Goal: Task Accomplishment & Management: Use online tool/utility

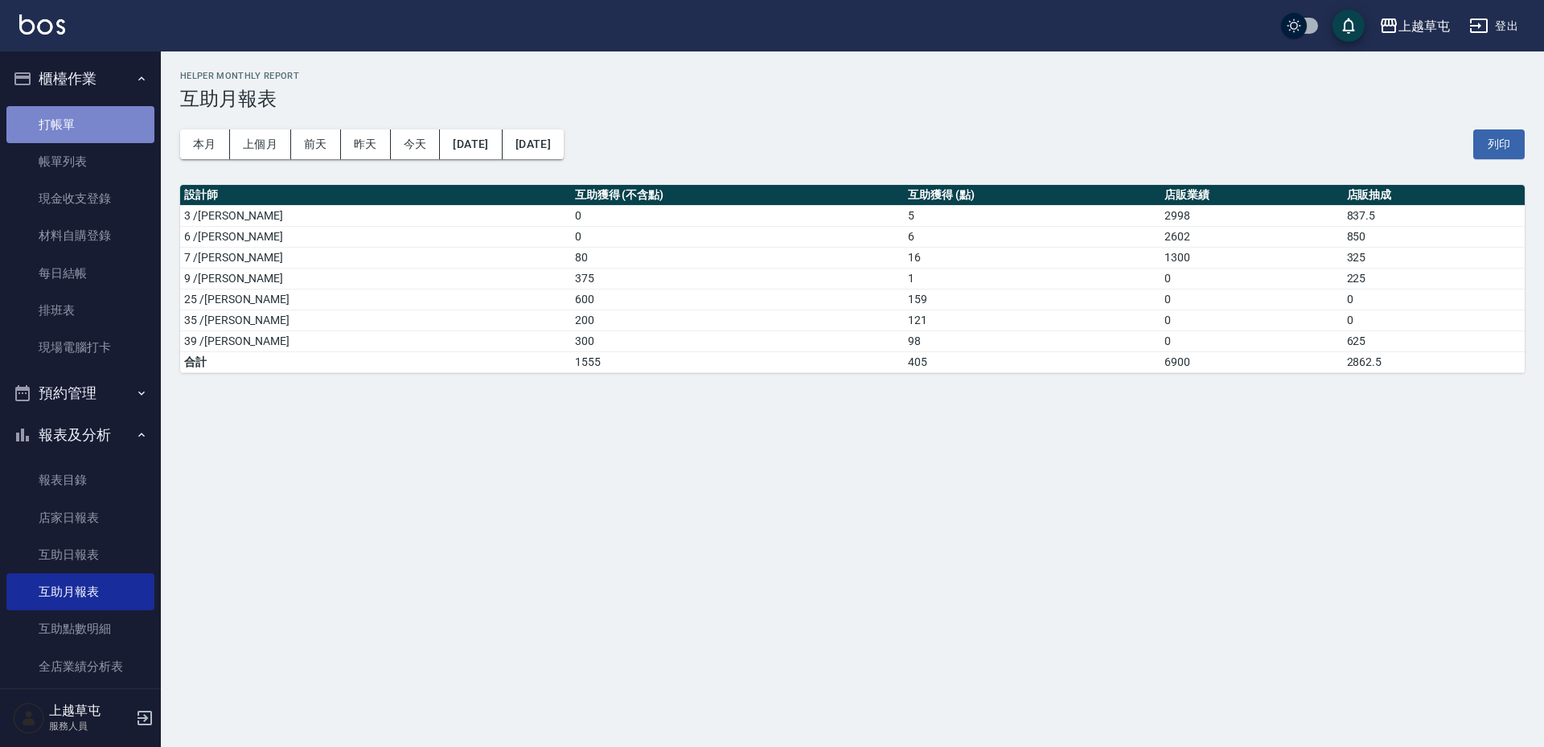
click at [96, 120] on link "打帳單" at bounding box center [80, 124] width 148 height 37
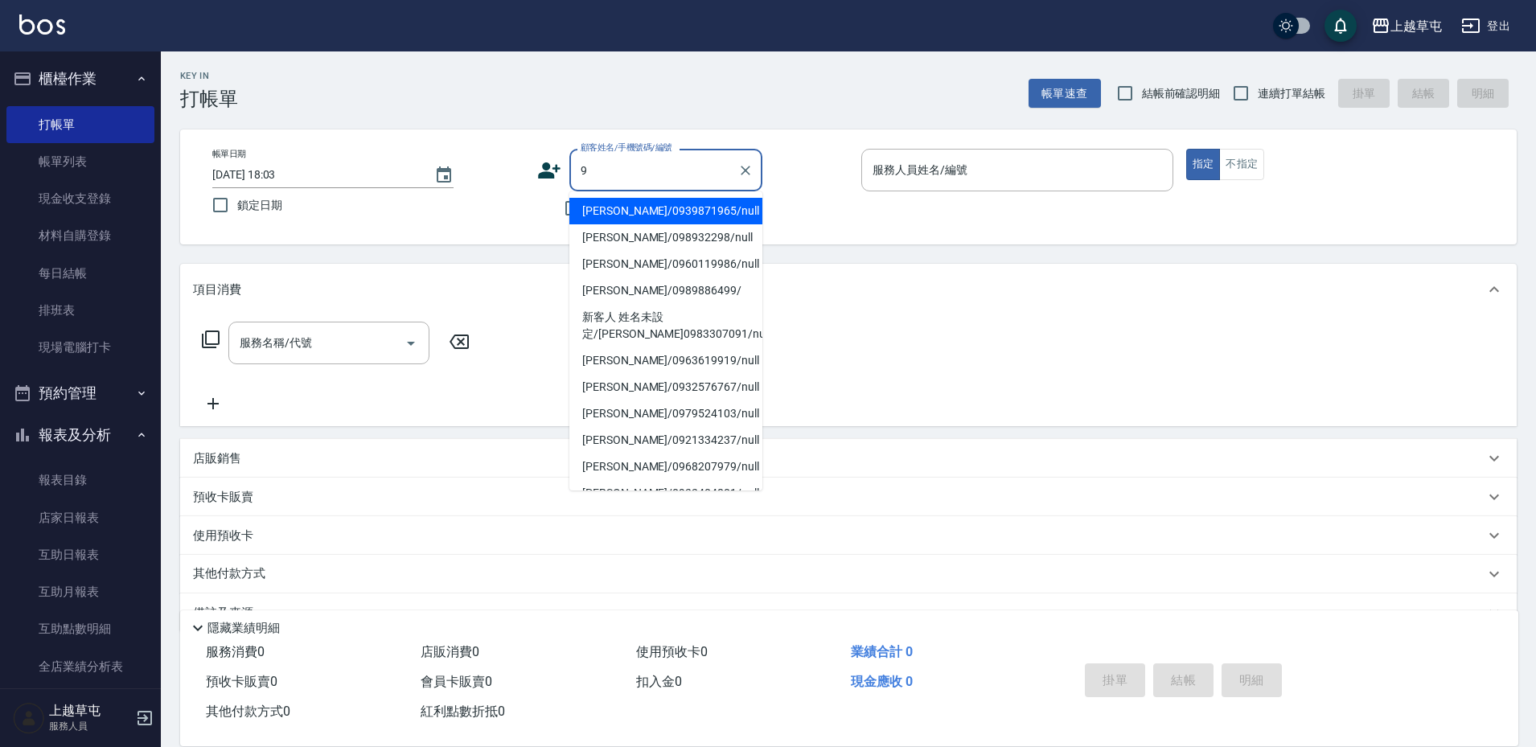
type input "[PERSON_NAME]/0939871965/null"
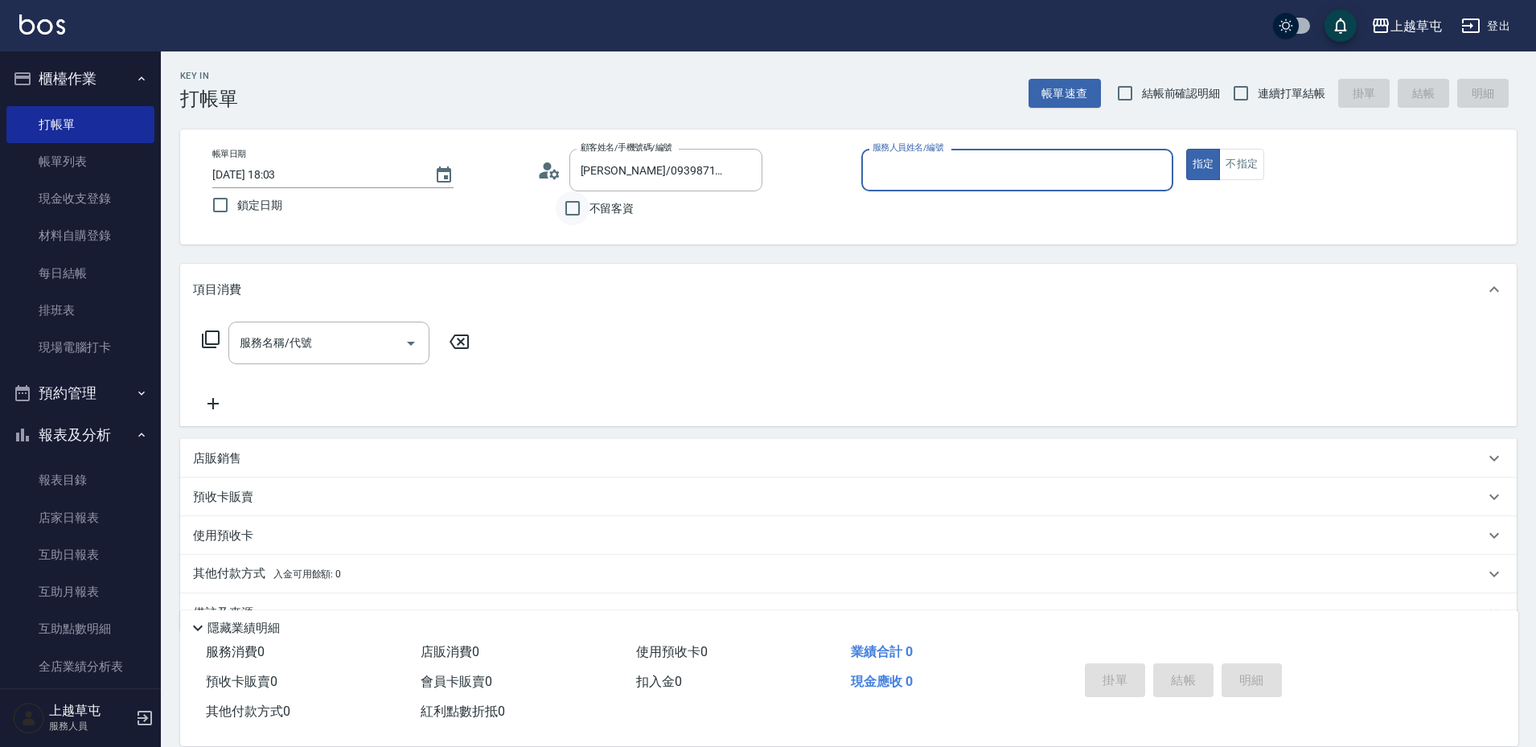
click at [571, 206] on input "不留客資" at bounding box center [573, 208] width 34 height 34
checkbox input "true"
type input "[PERSON_NAME]/0989886499/"
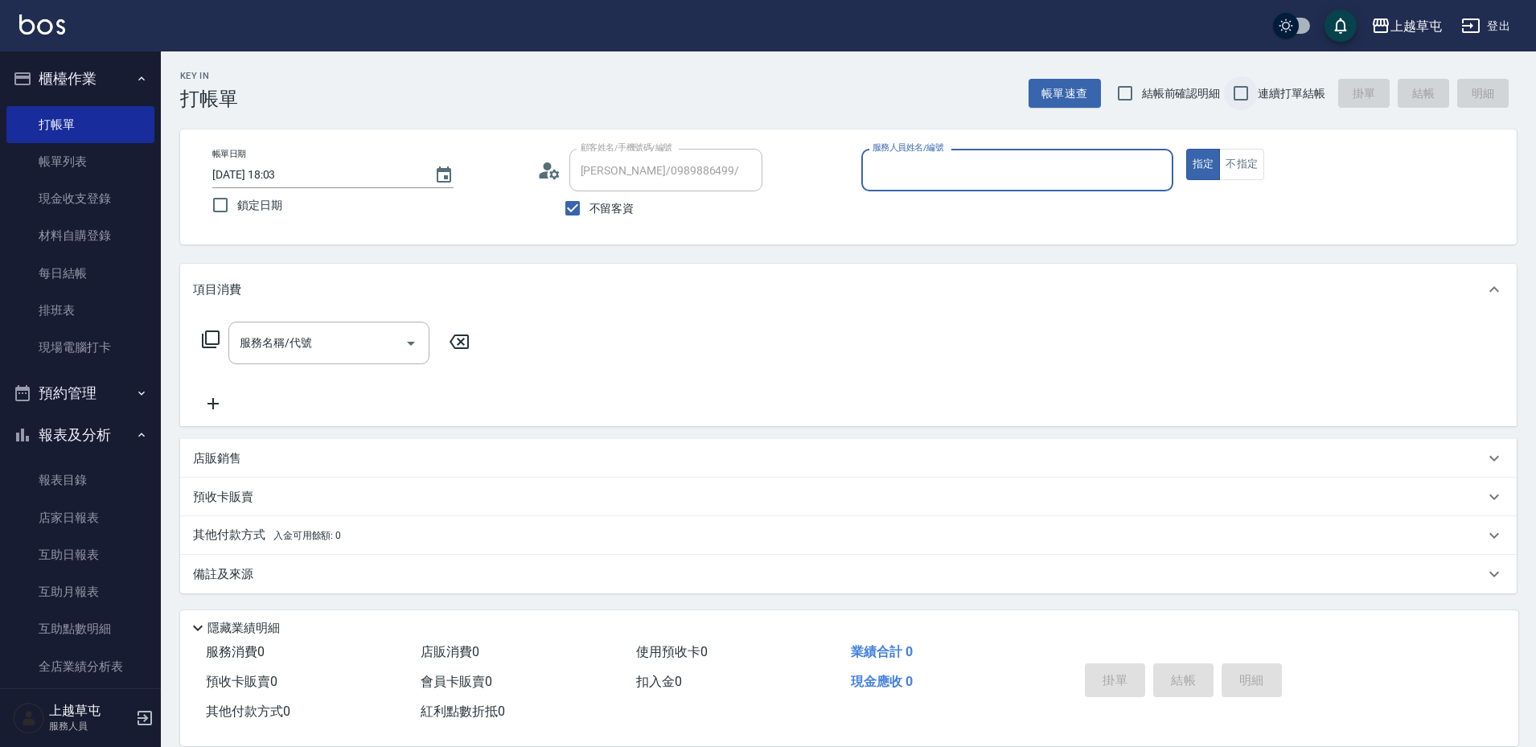
click at [1241, 101] on input "連續打單結帳" at bounding box center [1241, 93] width 34 height 34
checkbox input "true"
click at [1068, 182] on input "服務人員姓名/編號" at bounding box center [1016, 170] width 297 height 28
type input "[PERSON_NAME]-9"
type button "true"
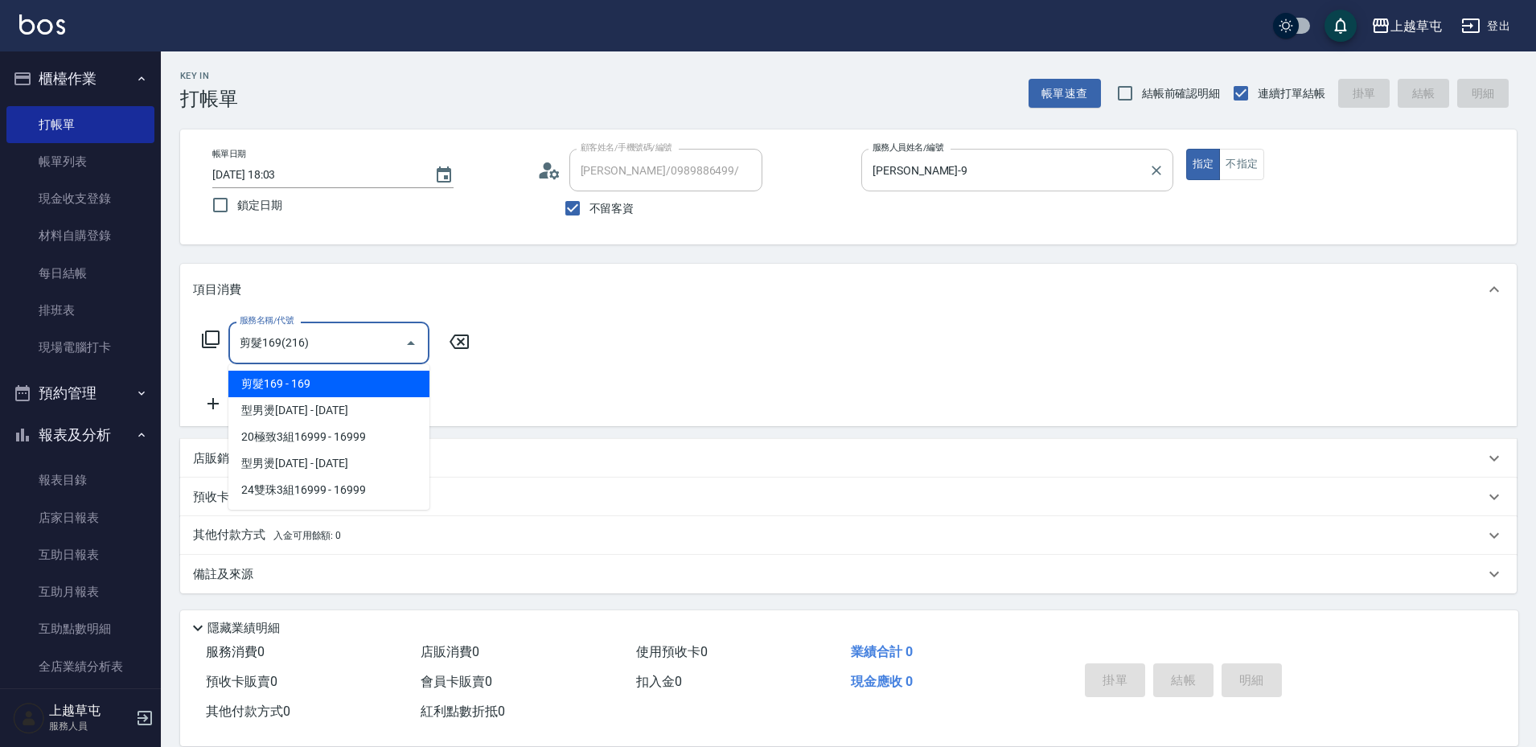
type input "剪髮169(216)"
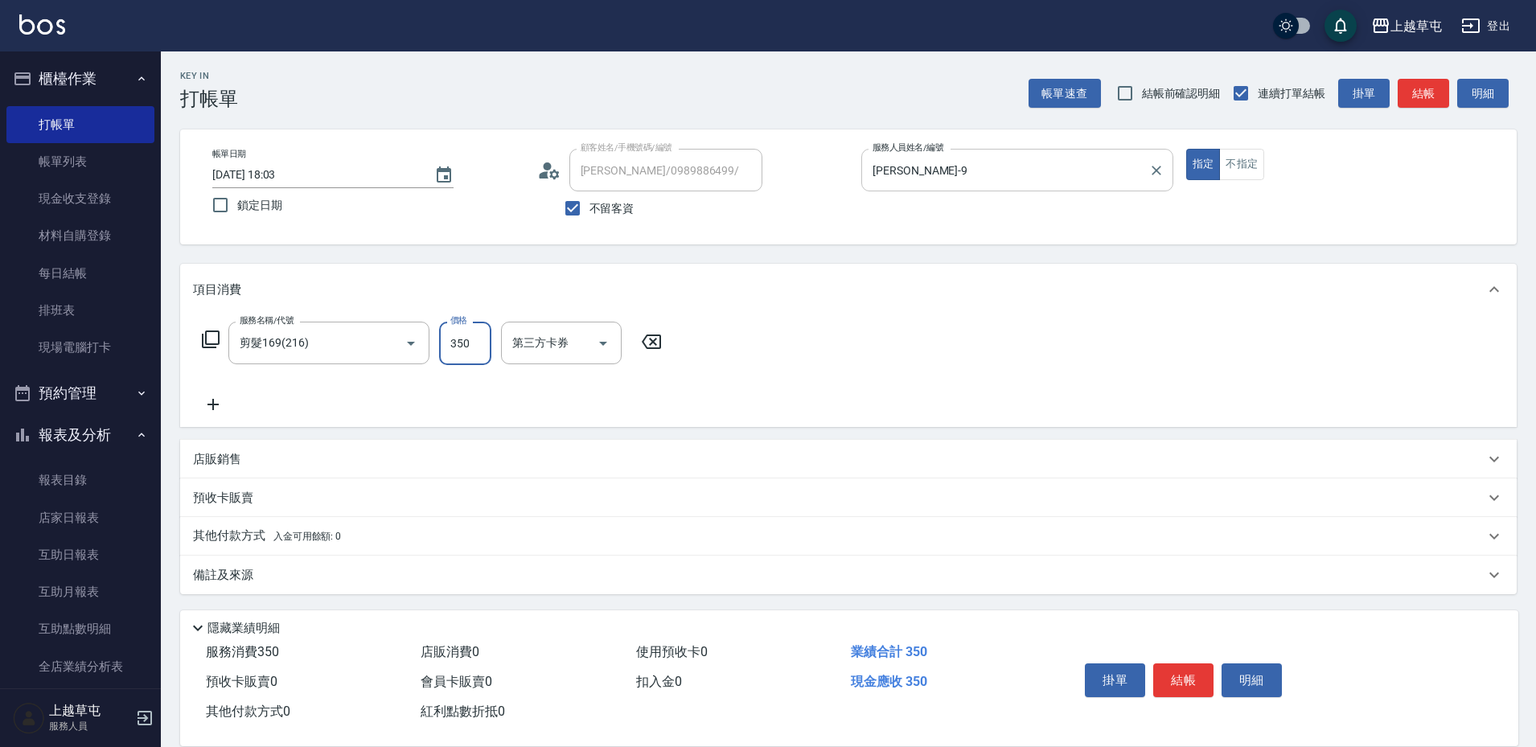
type input "350"
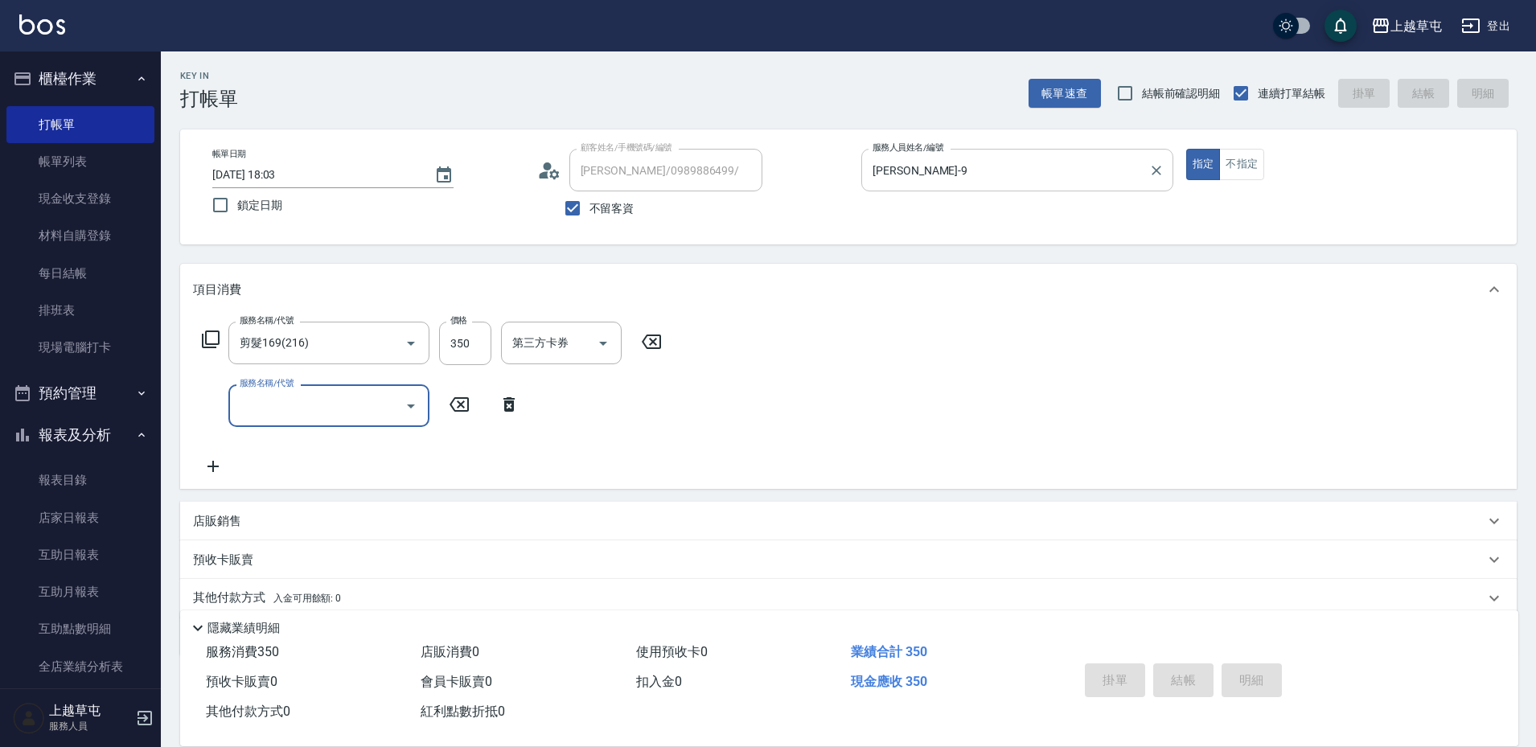
type input "[DATE] 18:04"
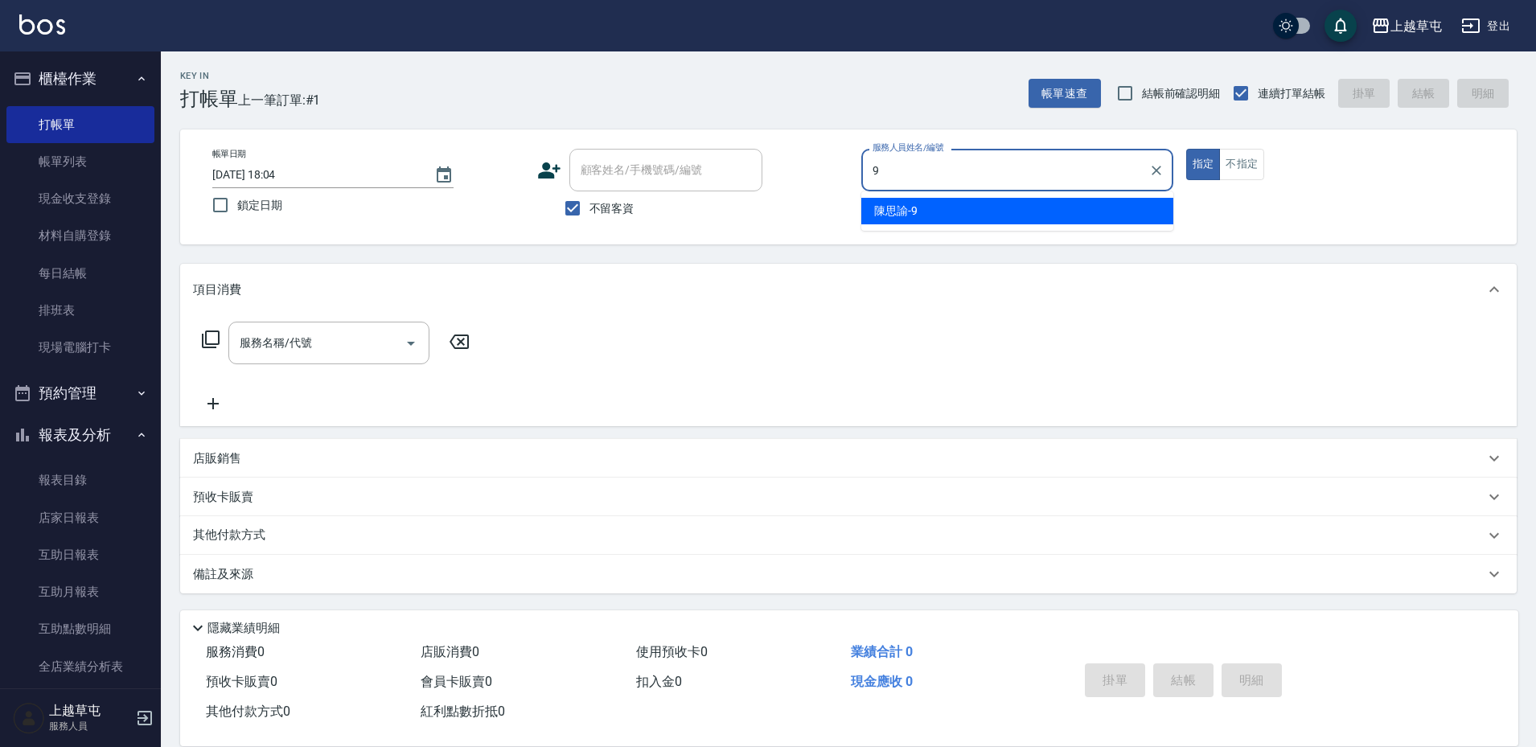
type input "[PERSON_NAME]-9"
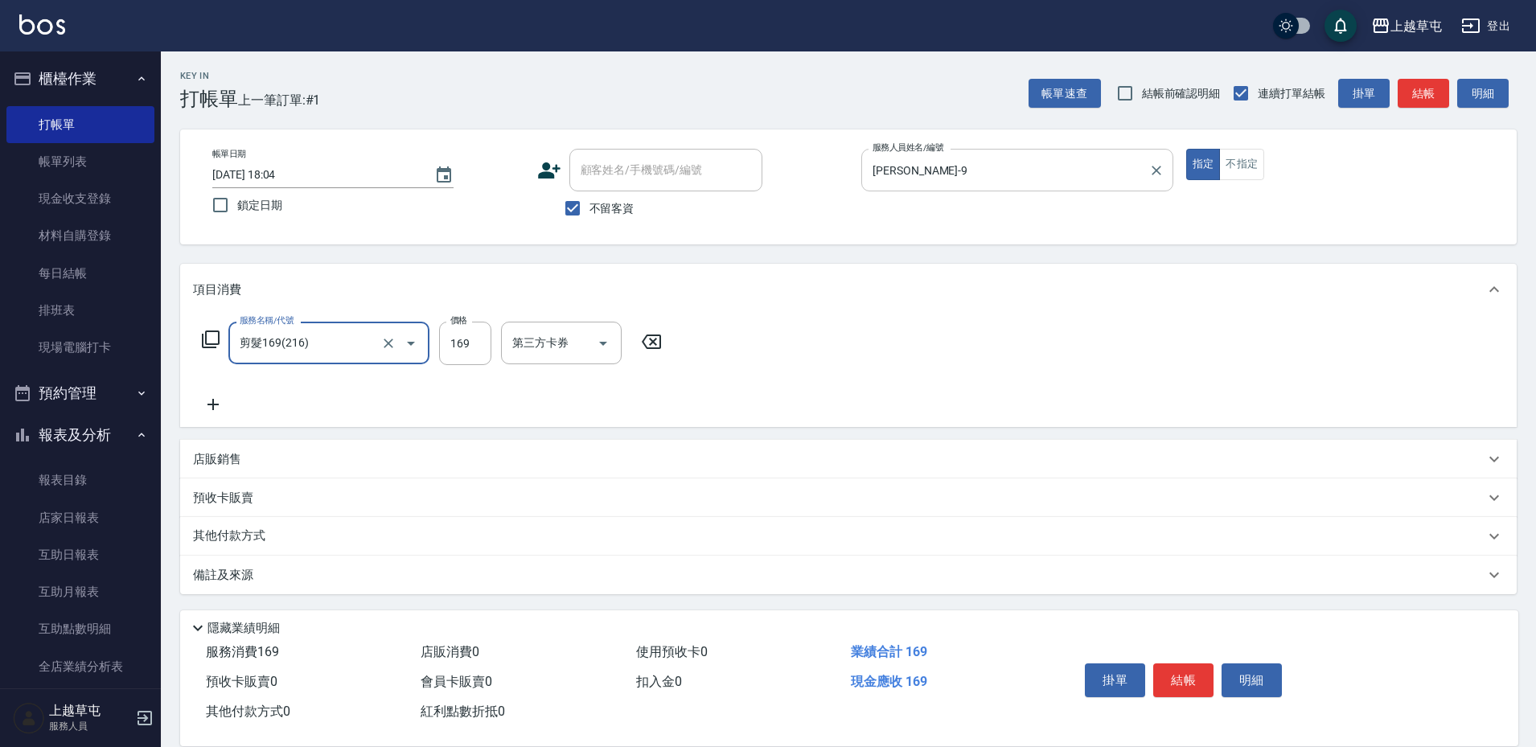
type input "剪髮169(216)"
type input "350"
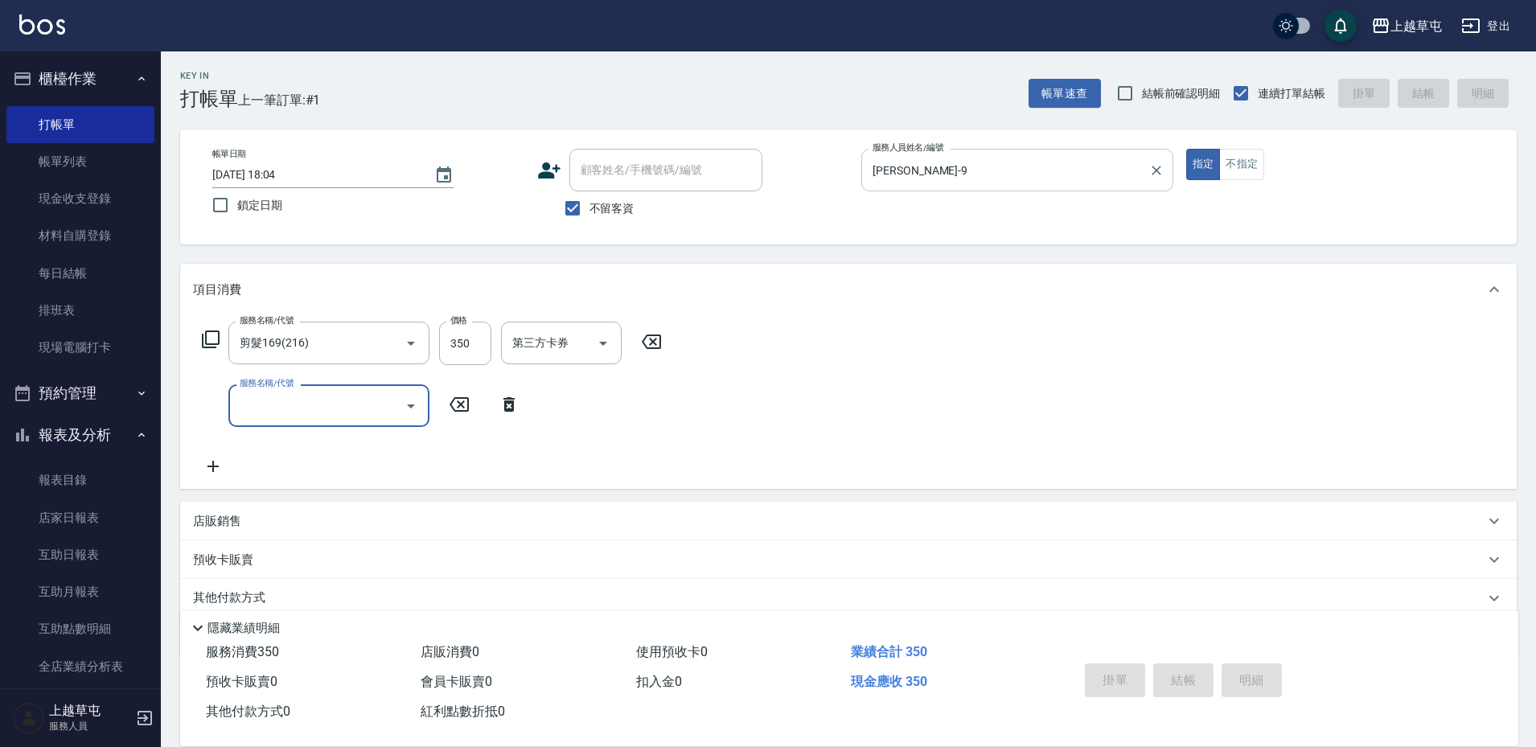
type input "[DATE] 18:26"
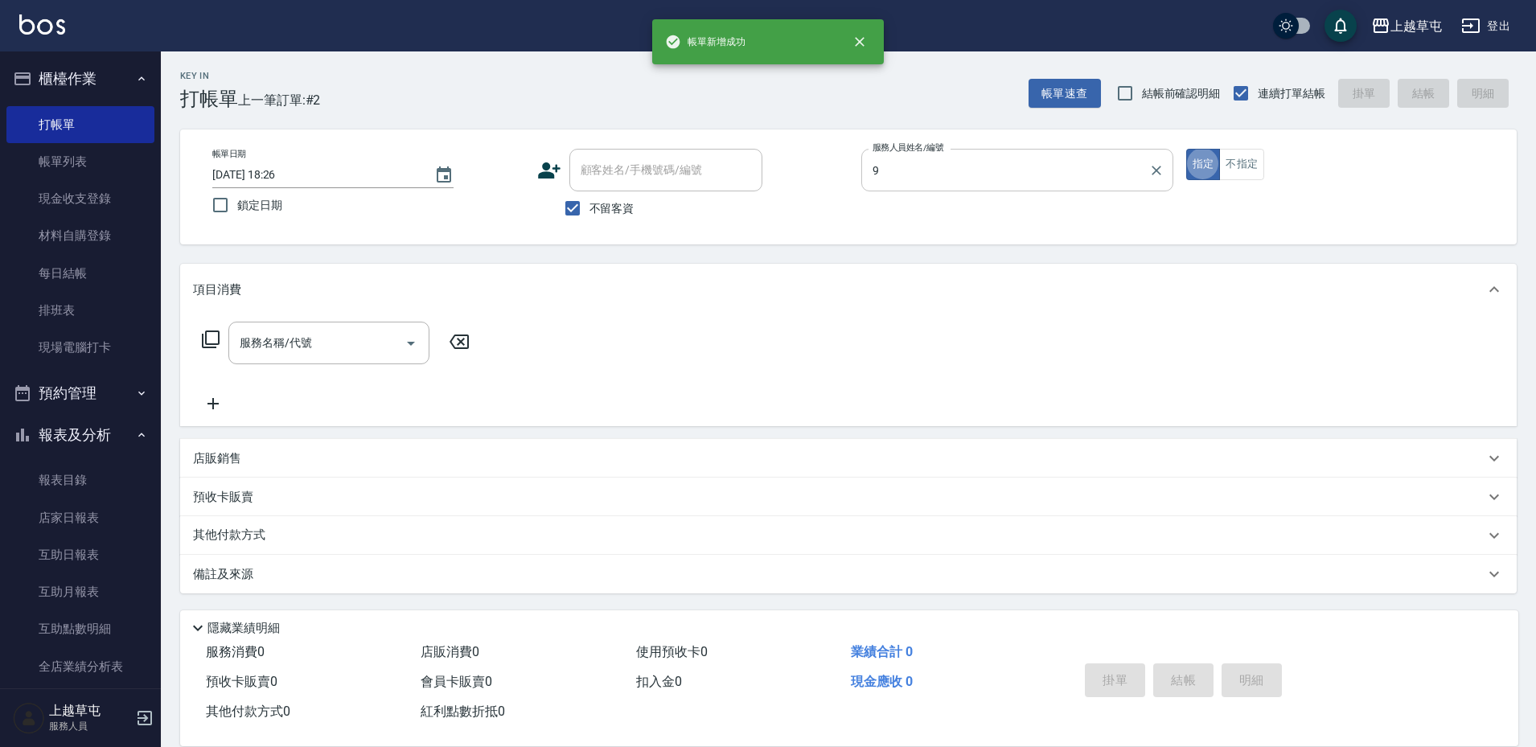
type input "[PERSON_NAME]-9"
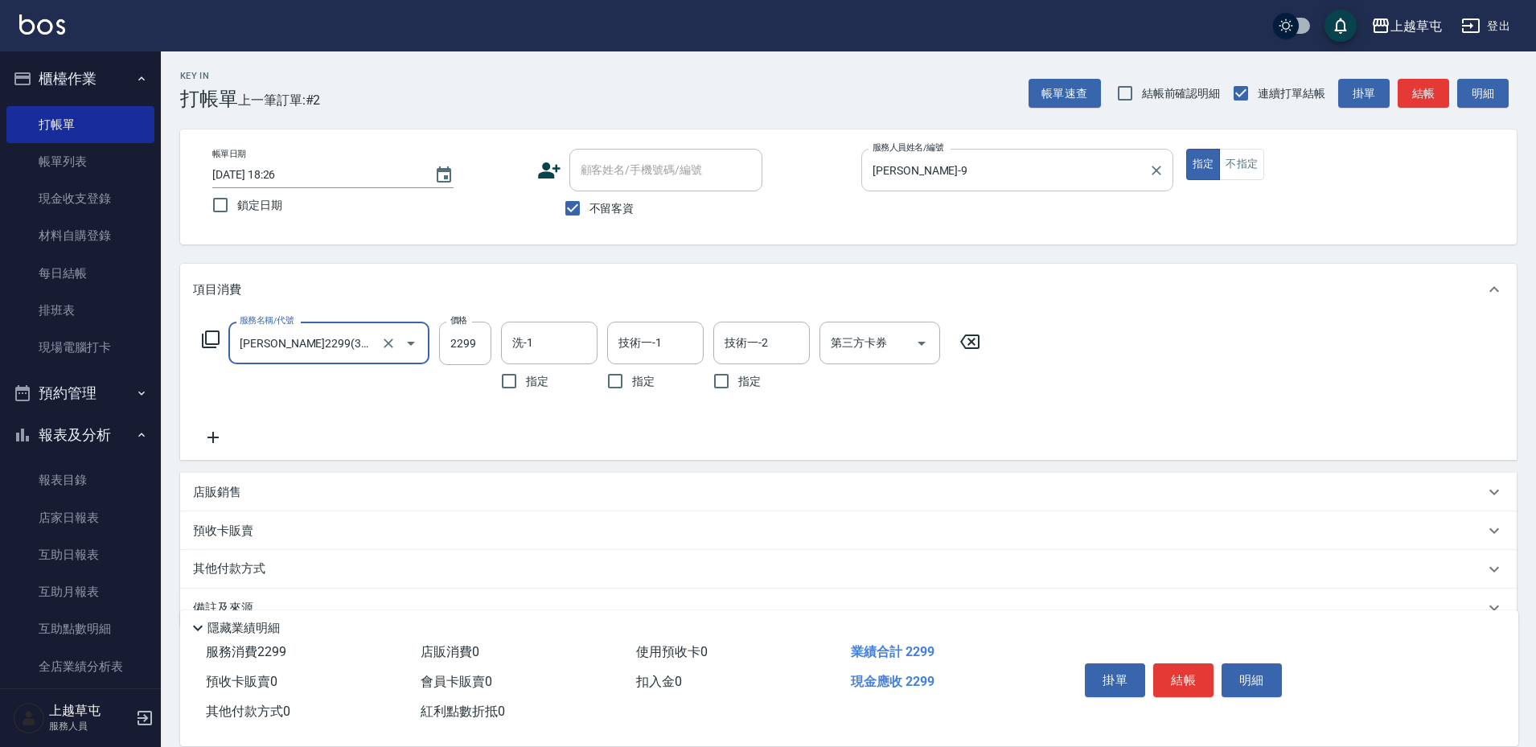
type input "[PERSON_NAME]2299(3229)"
type input "[PERSON_NAME]-25"
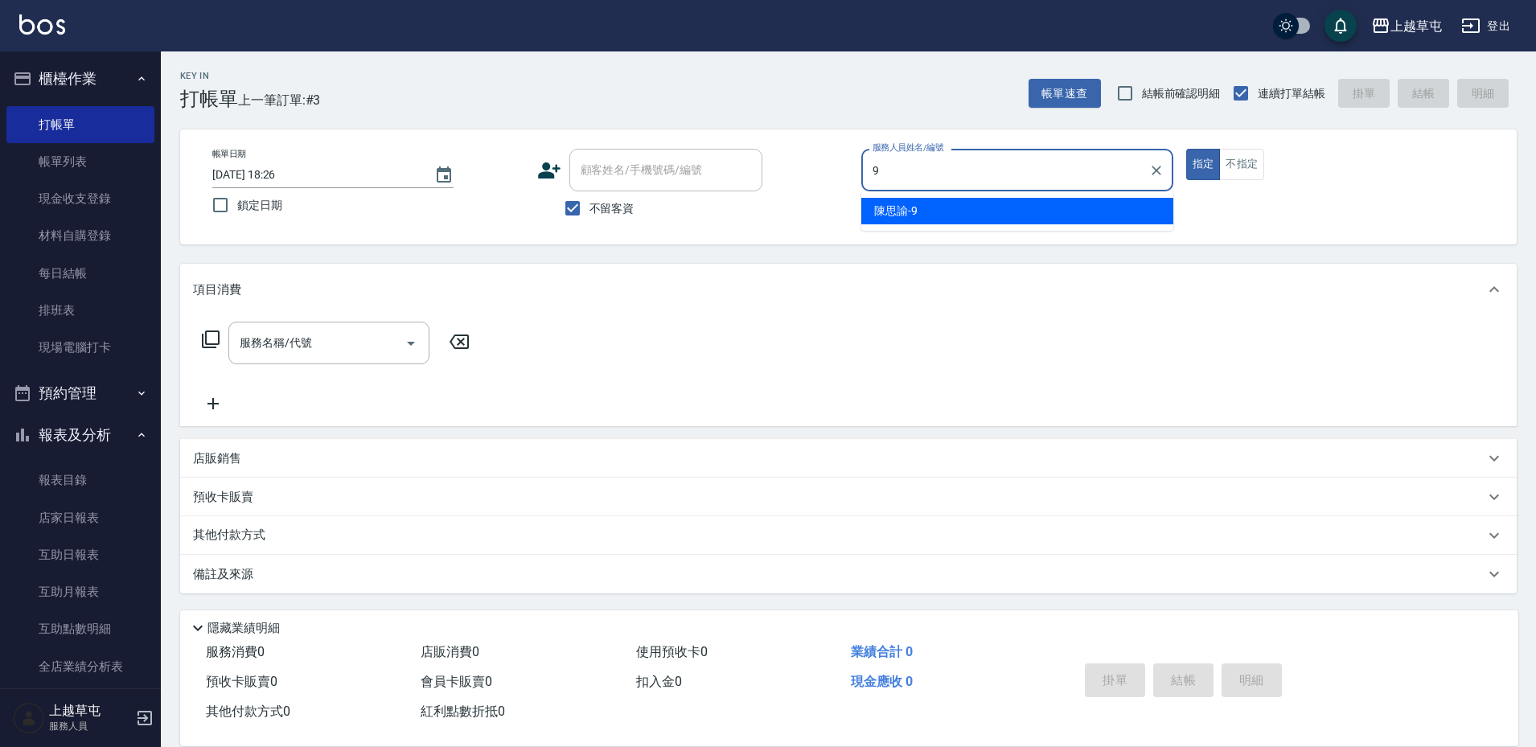
type input "[PERSON_NAME]-9"
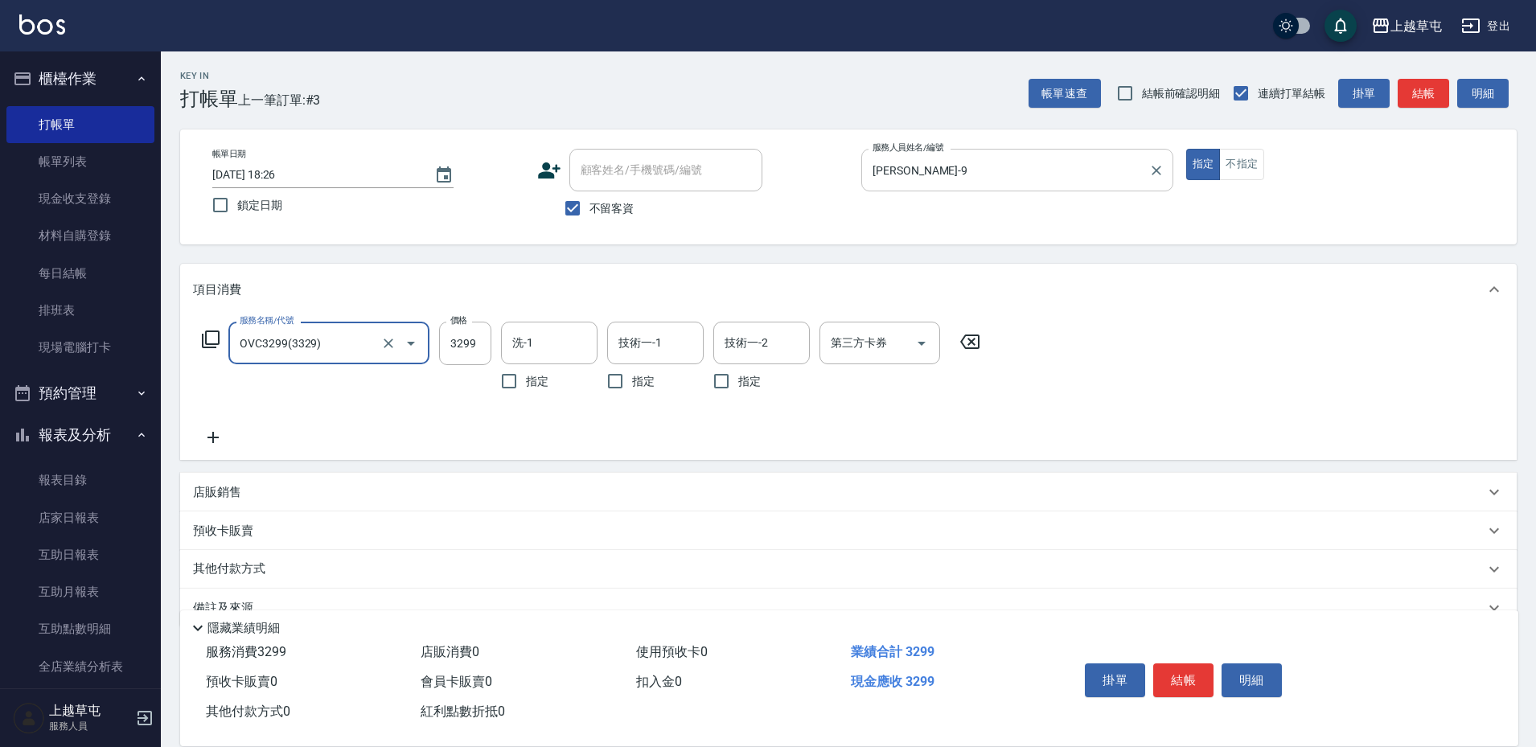
type input "OVC3299(3329)"
type input "[PERSON_NAME]-25"
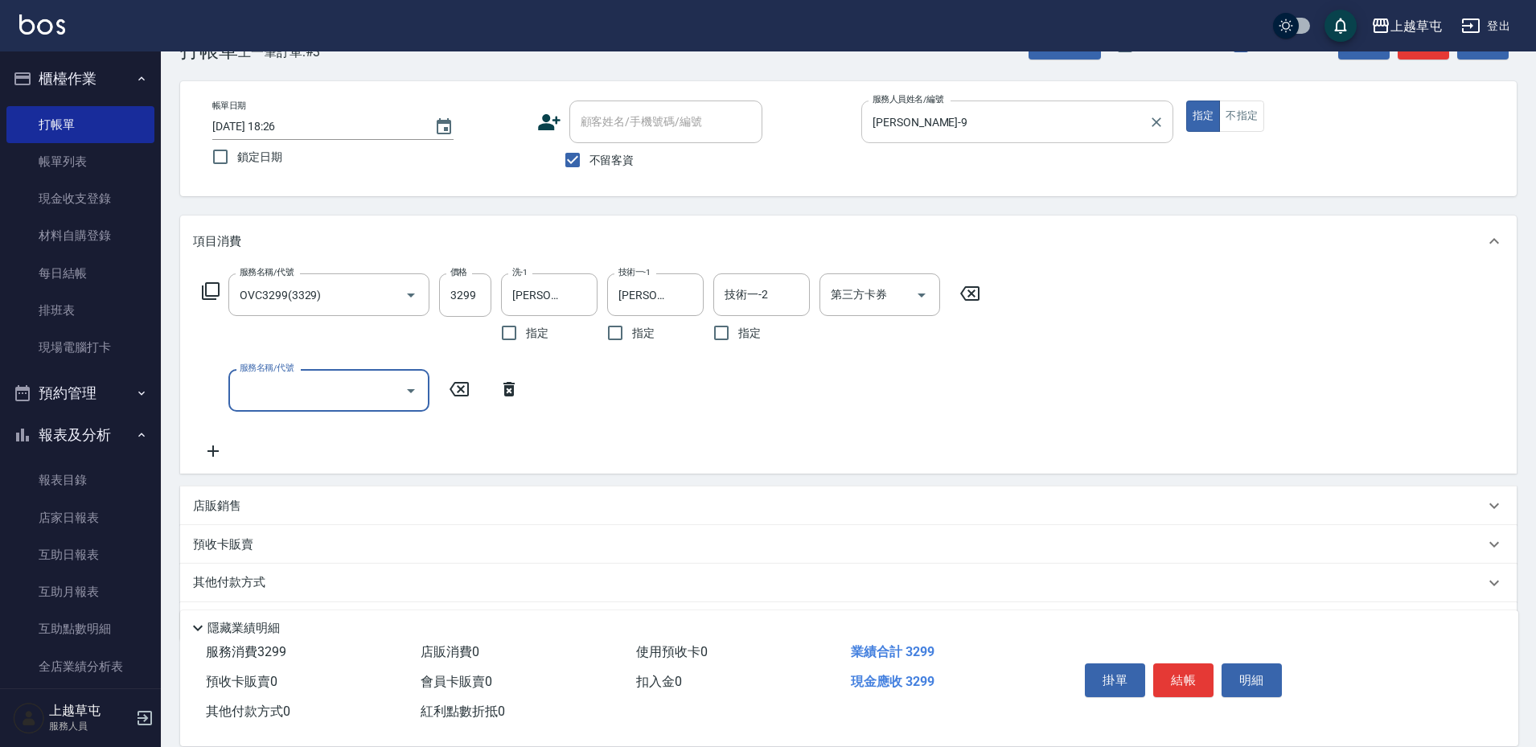
scroll to position [96, 0]
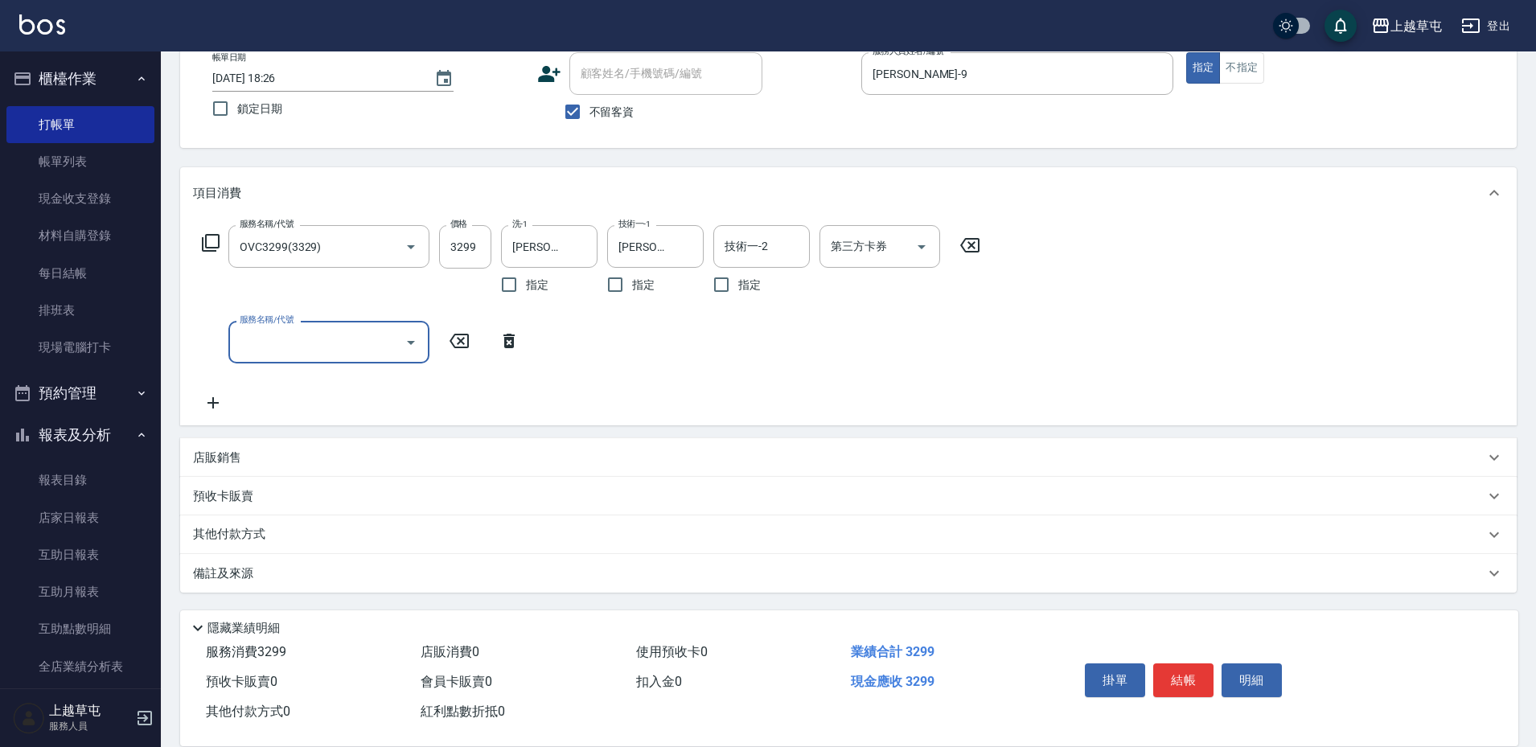
click at [215, 457] on p "店販銷售" at bounding box center [217, 457] width 48 height 17
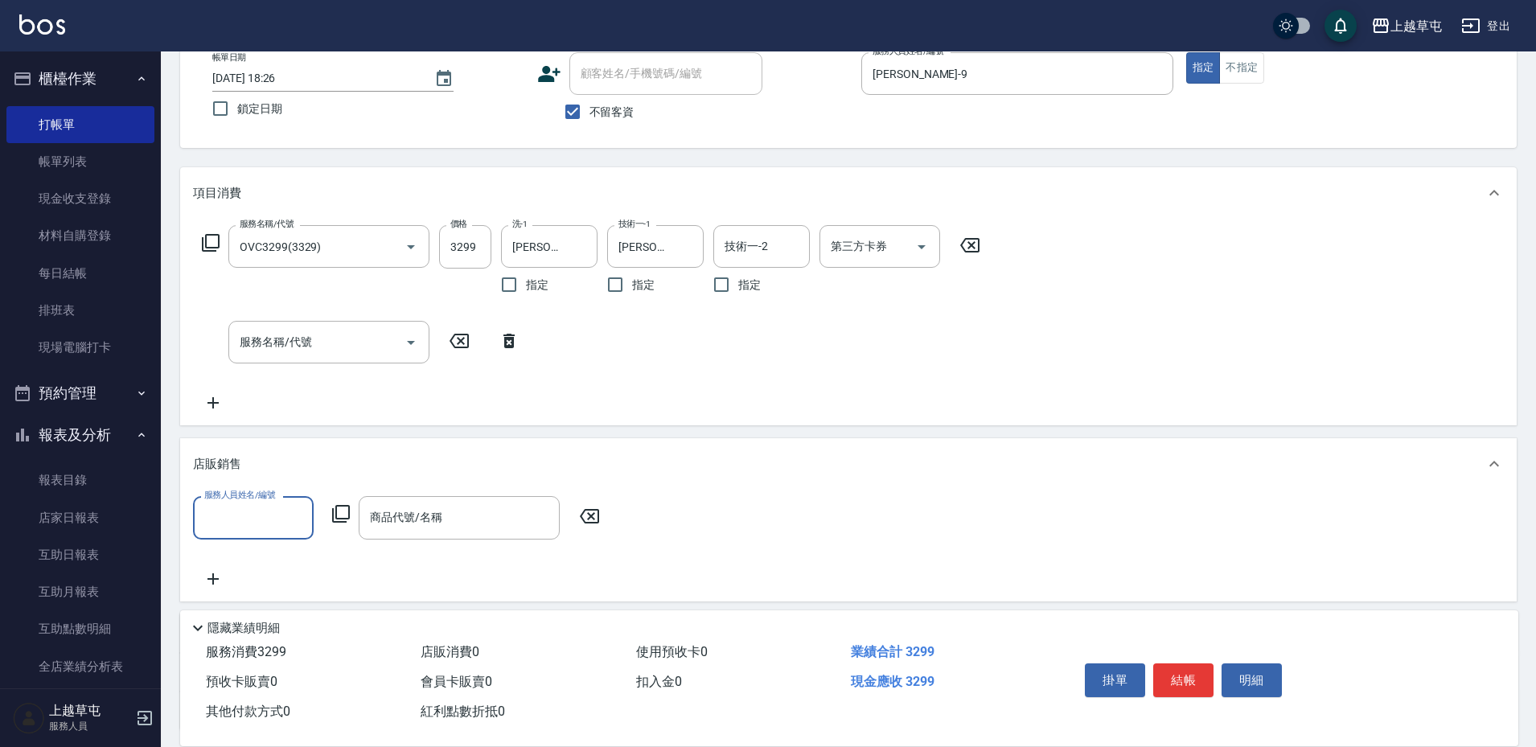
scroll to position [0, 0]
type input "[PERSON_NAME]-9"
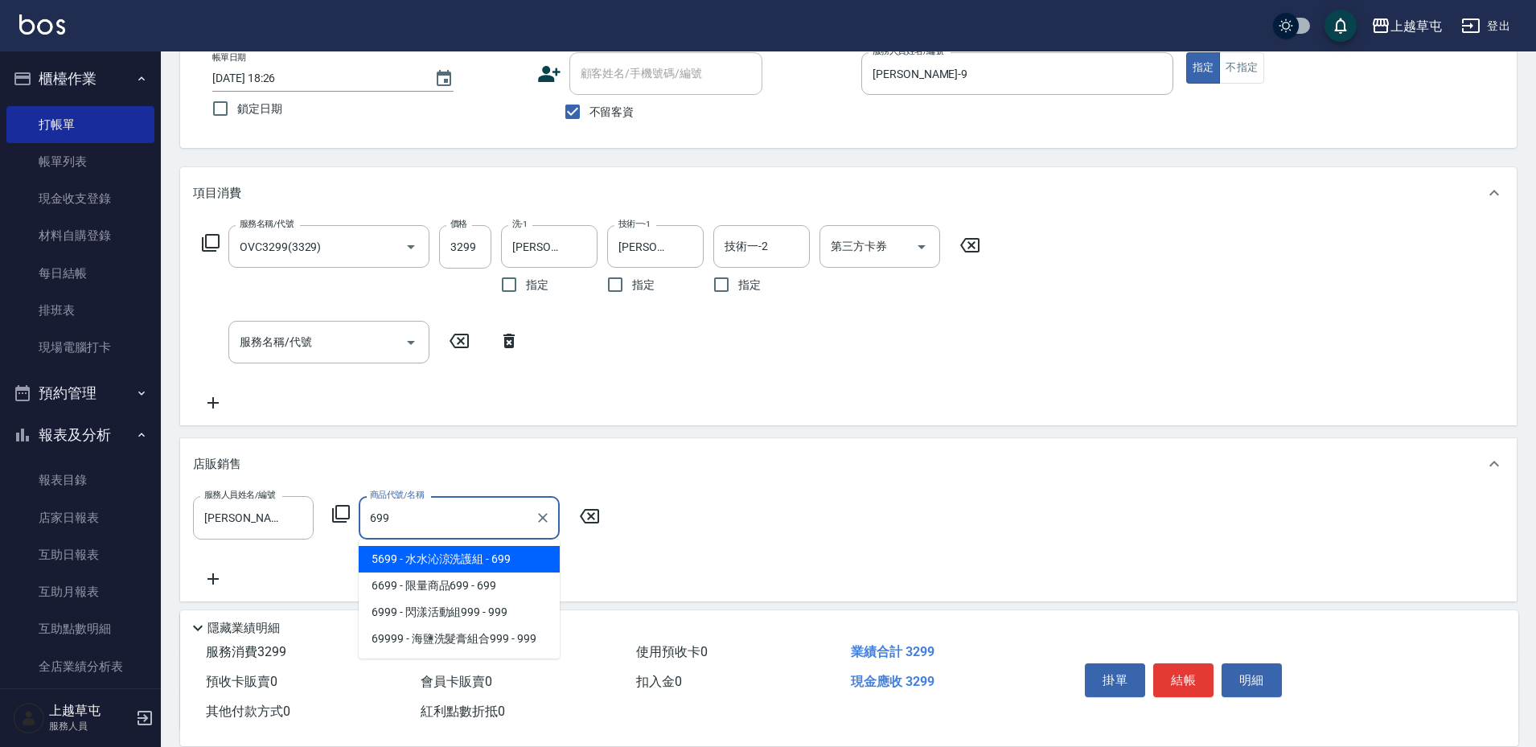
type input "[PERSON_NAME]涼洗護組"
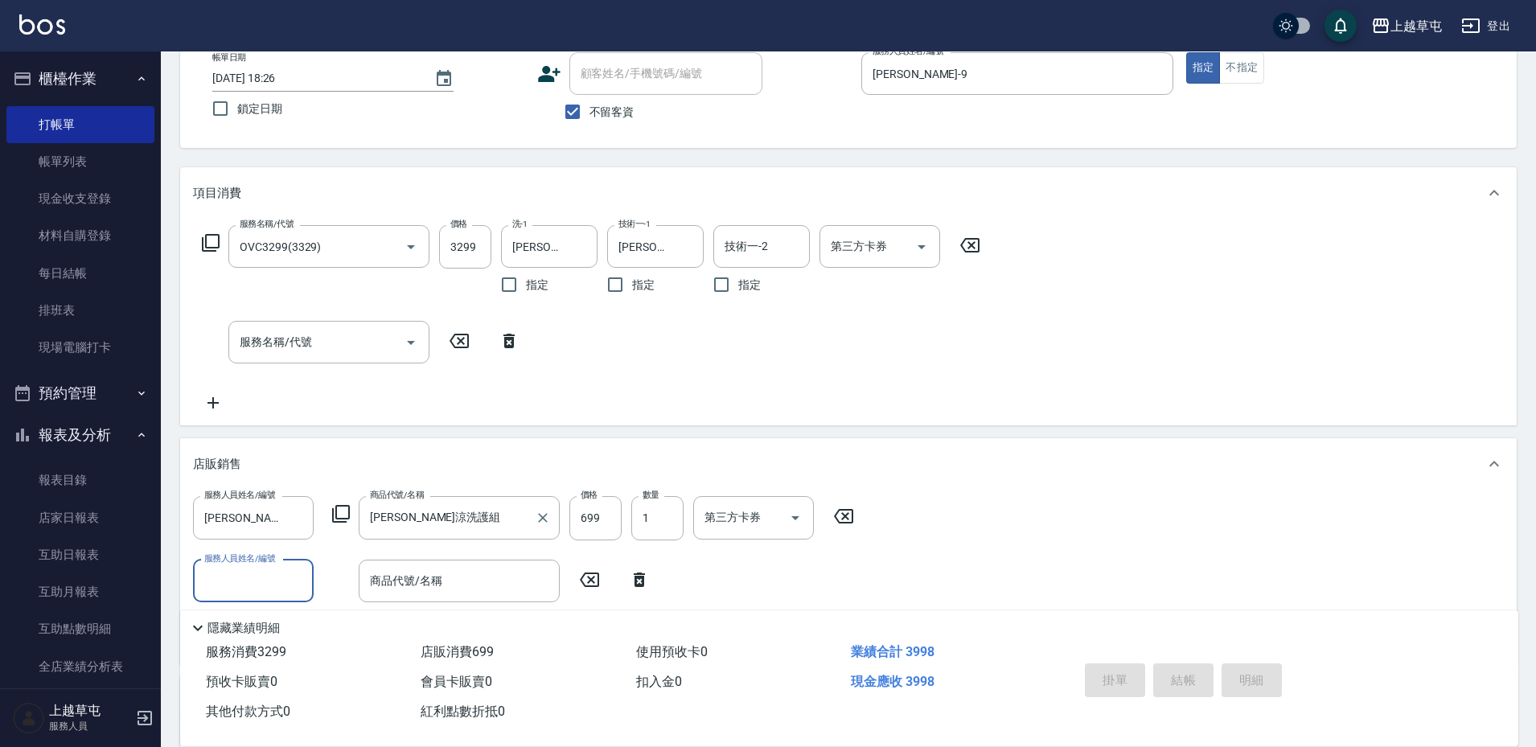
type input "[DATE] 18:28"
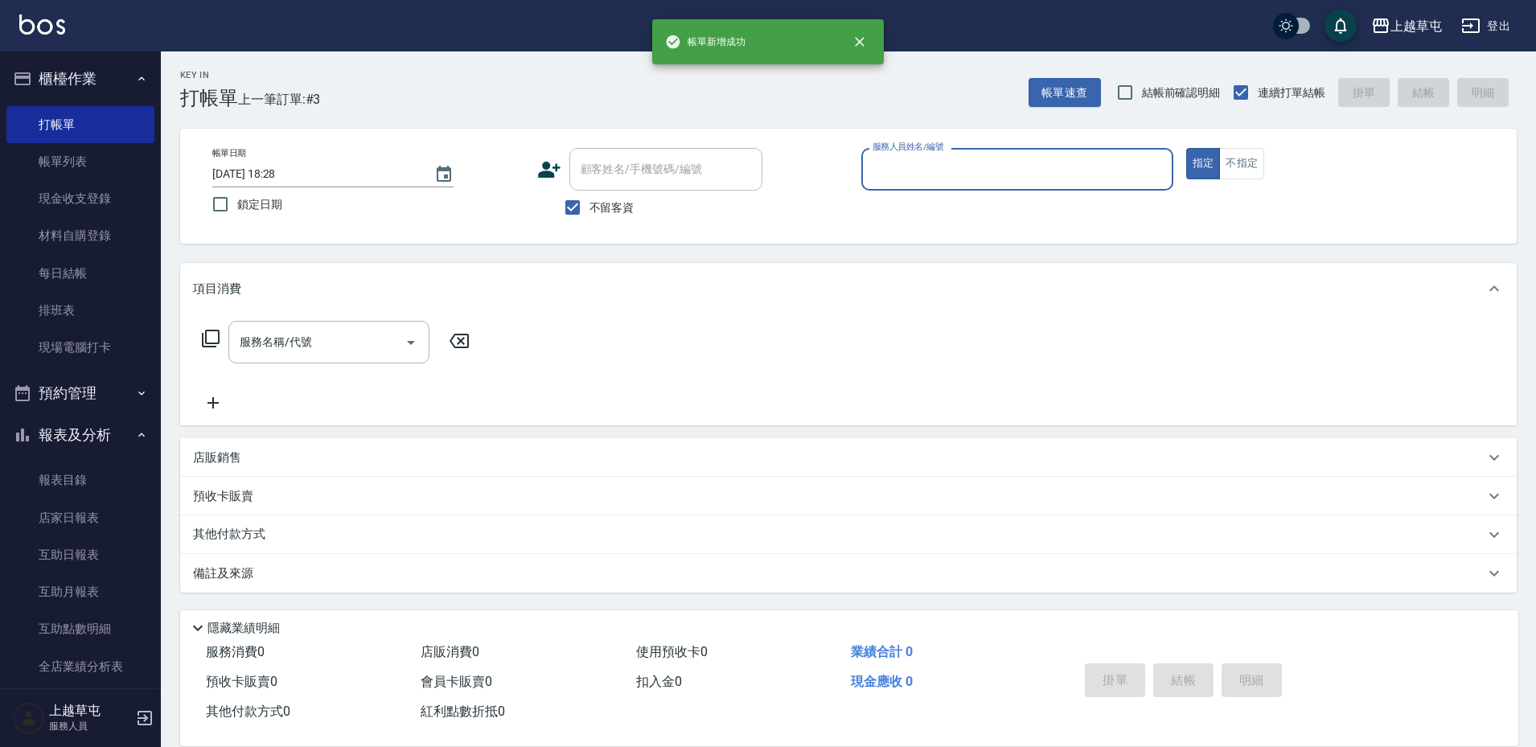
scroll to position [1, 0]
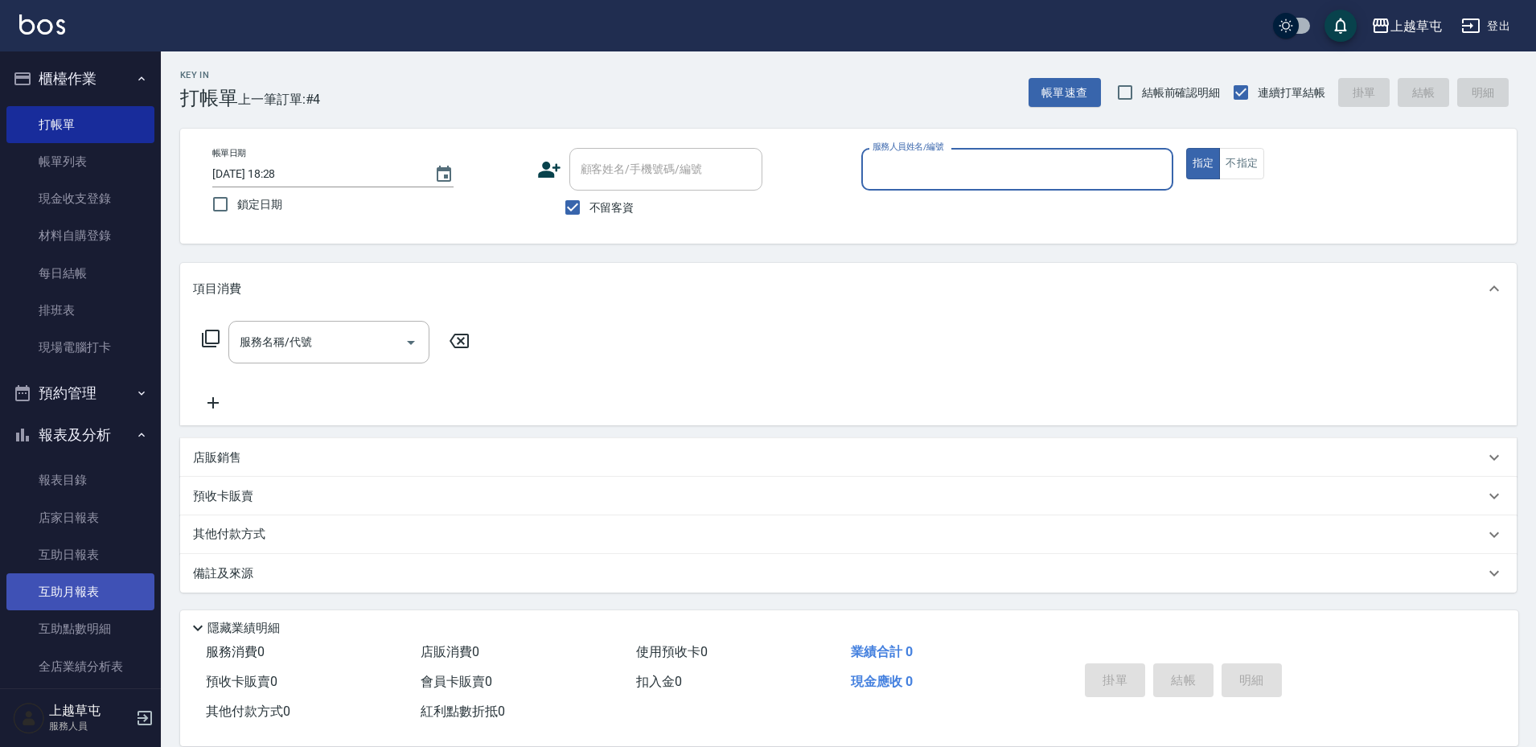
click at [106, 581] on link "互助月報表" at bounding box center [80, 591] width 148 height 37
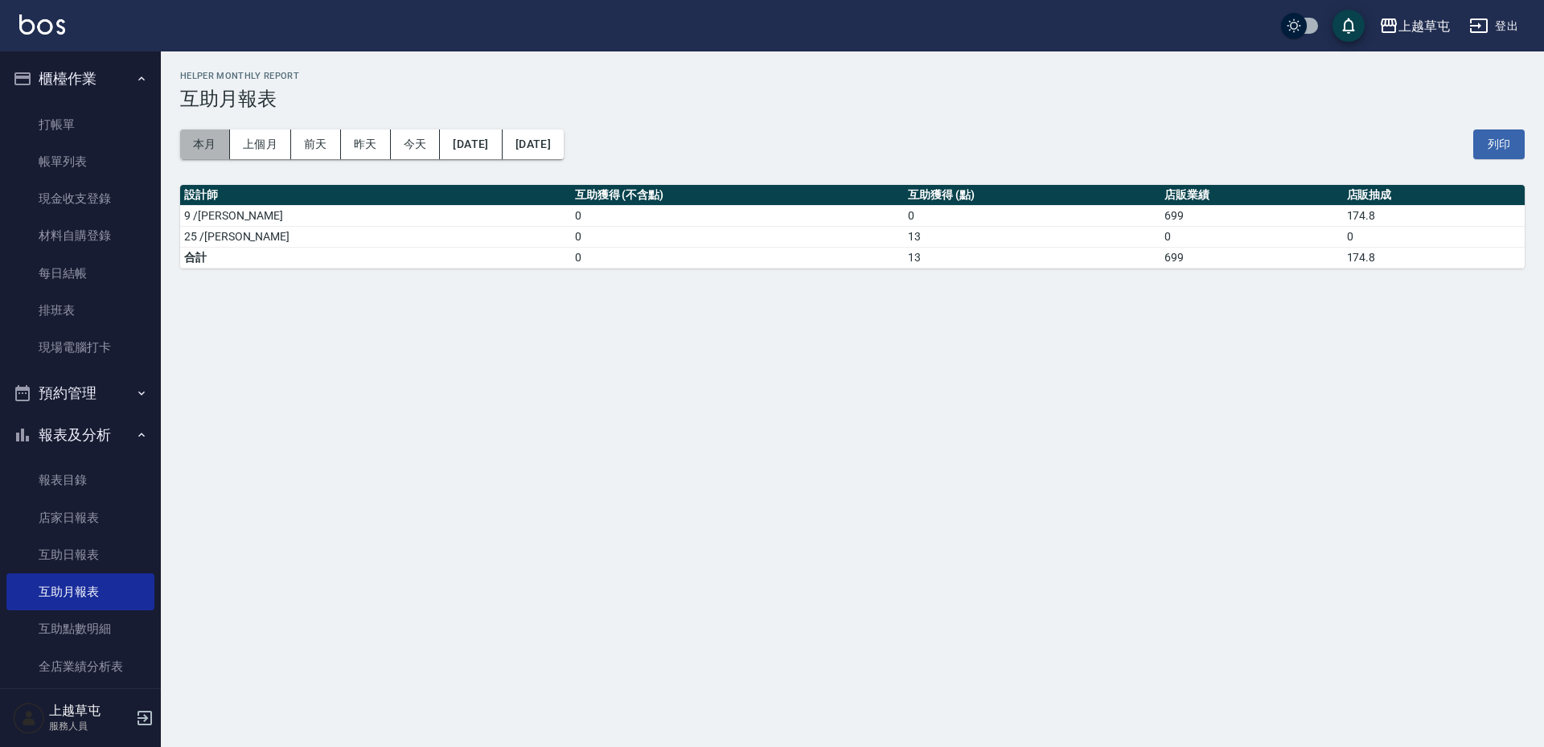
click at [208, 151] on button "本月" at bounding box center [205, 144] width 50 height 30
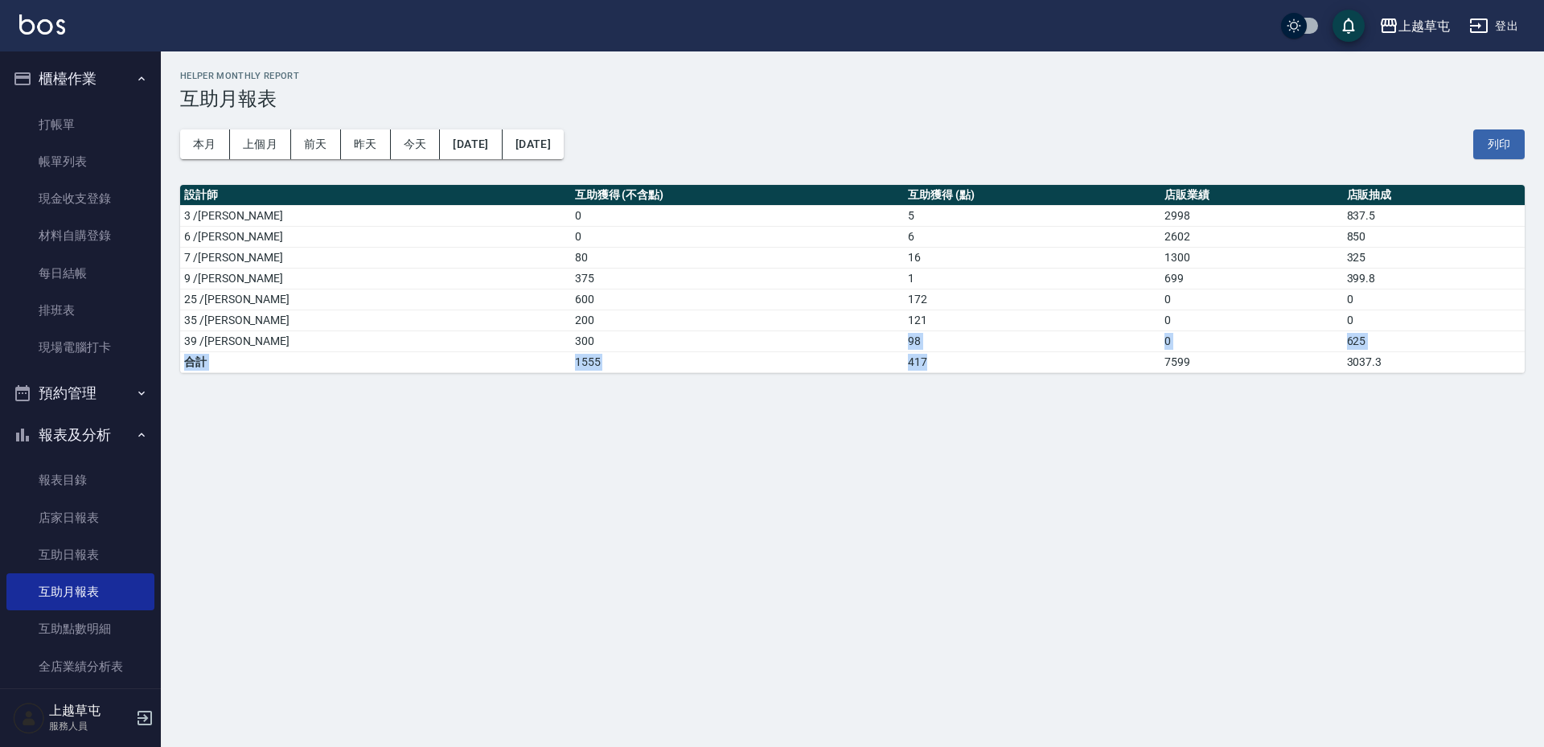
drag, startPoint x: 814, startPoint y: 342, endPoint x: 937, endPoint y: 363, distance: 124.0
click at [937, 359] on tbody "3 /[PERSON_NAME]0 5 2998 837.5 6 /[PERSON_NAME]0 6 2602 850 7 /[PERSON_NAME]80 …" at bounding box center [852, 288] width 1344 height 167
click at [880, 422] on div "[GEOGRAPHIC_DATA] [DATE] - [DATE] 互助月報表 列印時間： [DATE][PHONE_NUMBER]:48 Helper Mo…" at bounding box center [772, 373] width 1544 height 747
click at [105, 560] on link "互助日報表" at bounding box center [80, 554] width 148 height 37
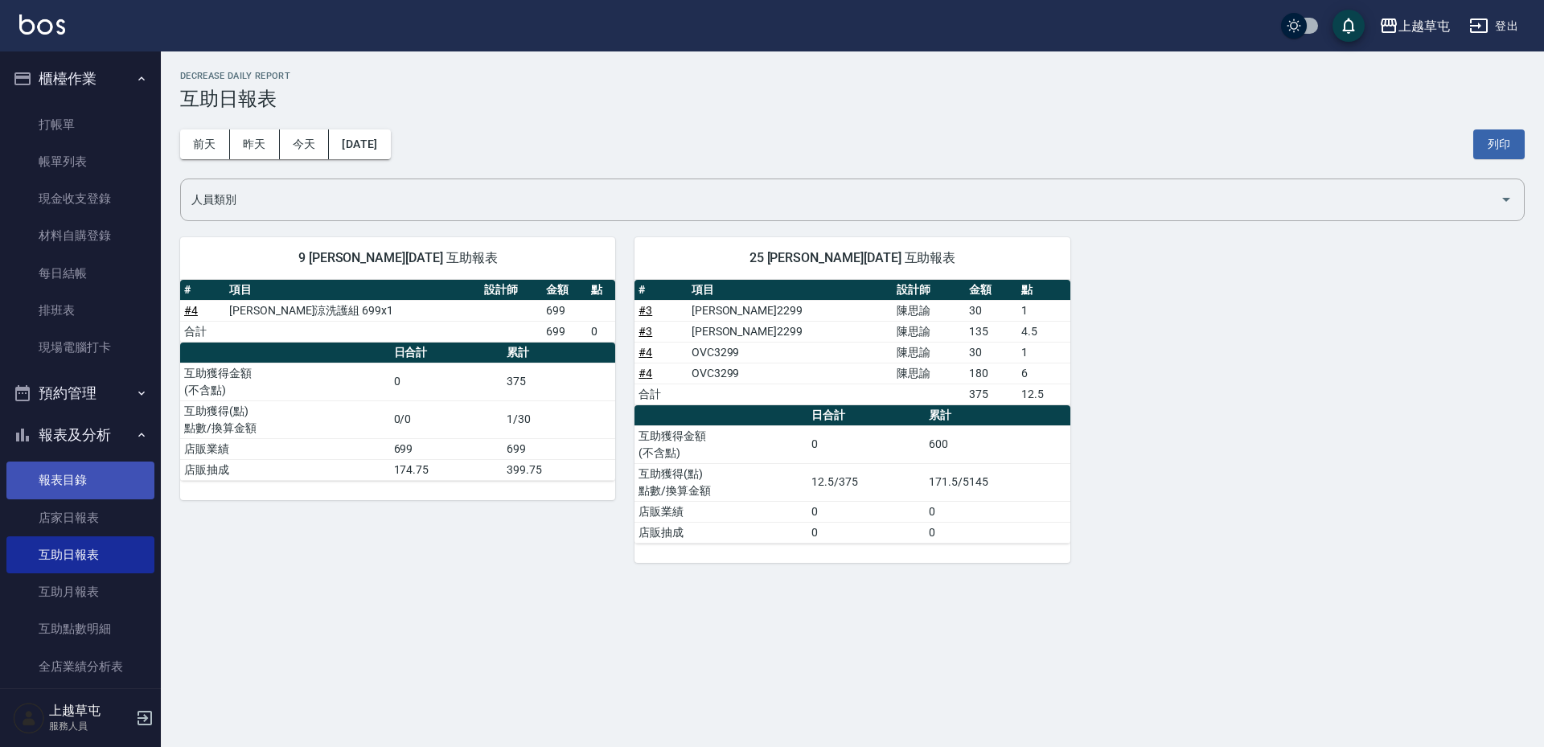
click at [94, 476] on link "報表目錄" at bounding box center [80, 480] width 148 height 37
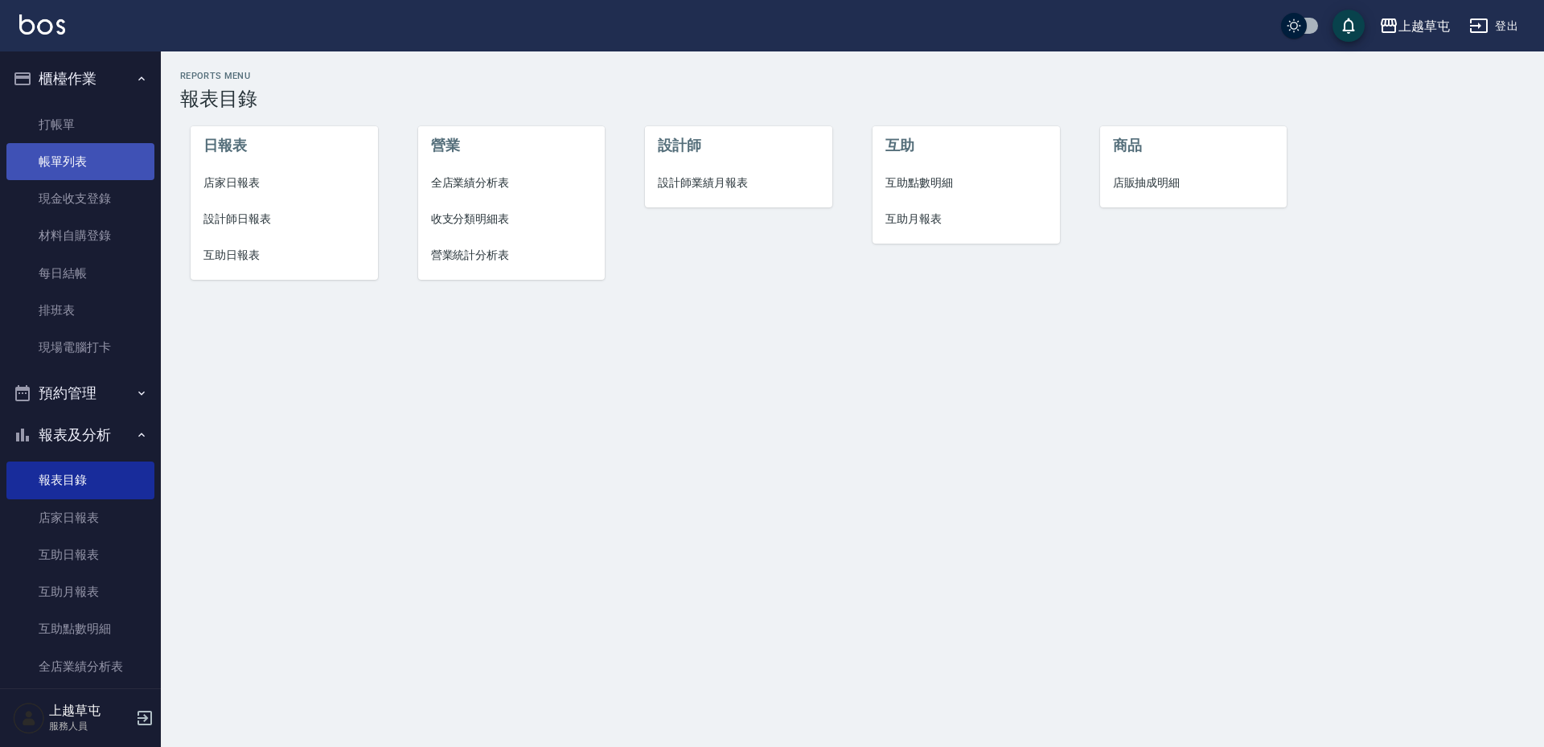
click at [108, 158] on link "帳單列表" at bounding box center [80, 161] width 148 height 37
